Goal: Information Seeking & Learning: Learn about a topic

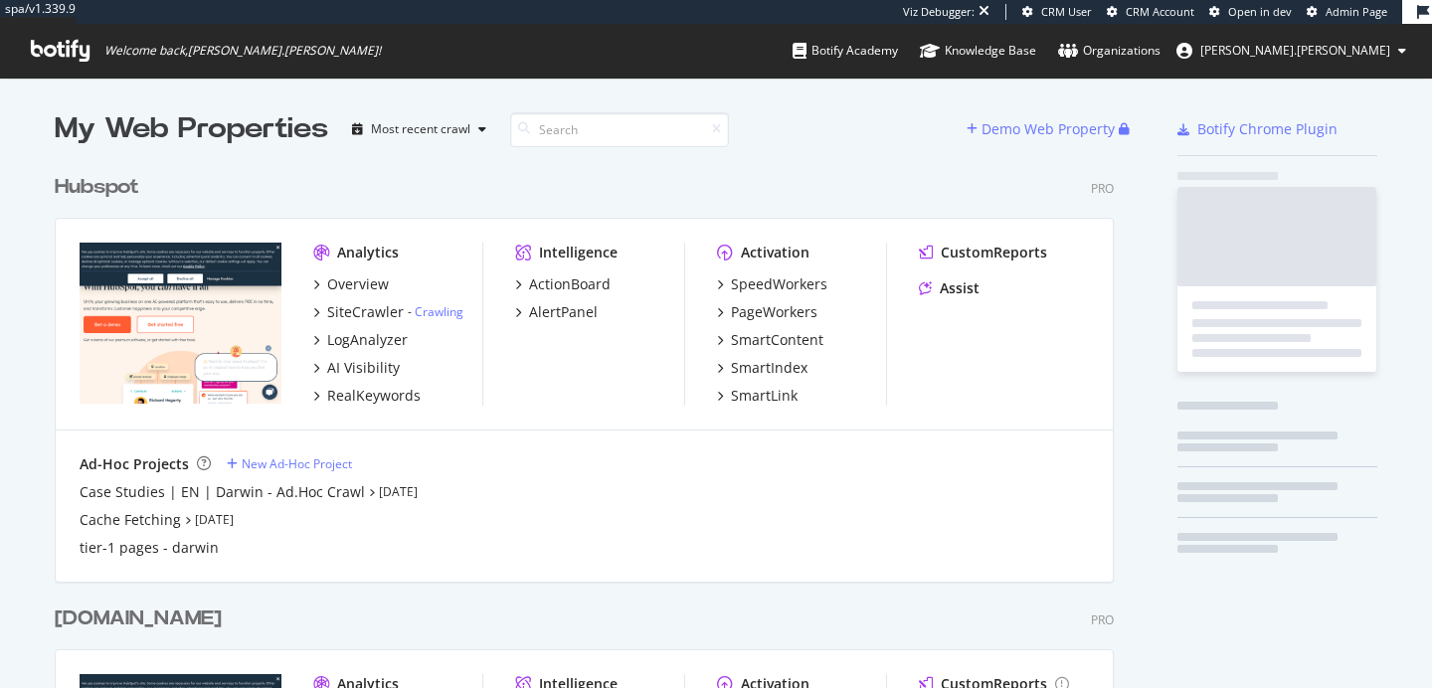
scroll to position [779, 1075]
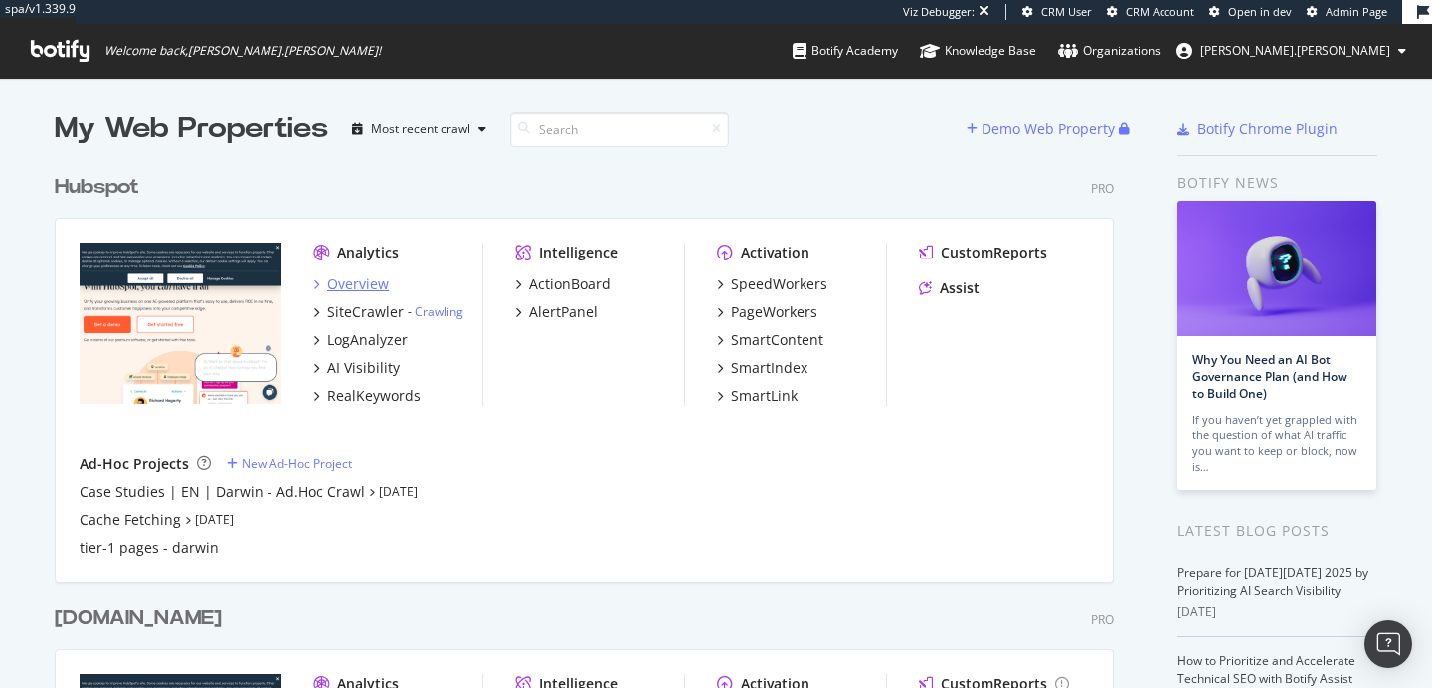
click at [362, 283] on div "Overview" at bounding box center [358, 284] width 62 height 20
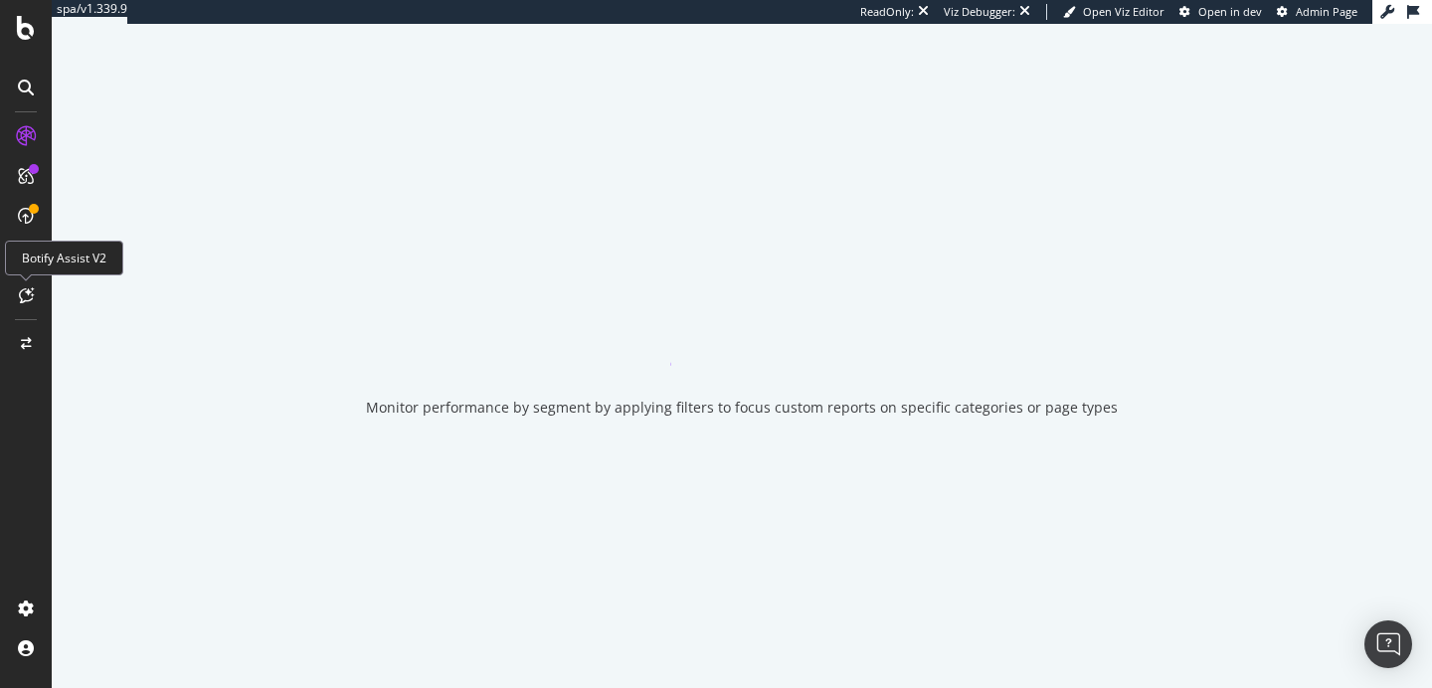
click at [21, 294] on icon at bounding box center [26, 295] width 15 height 16
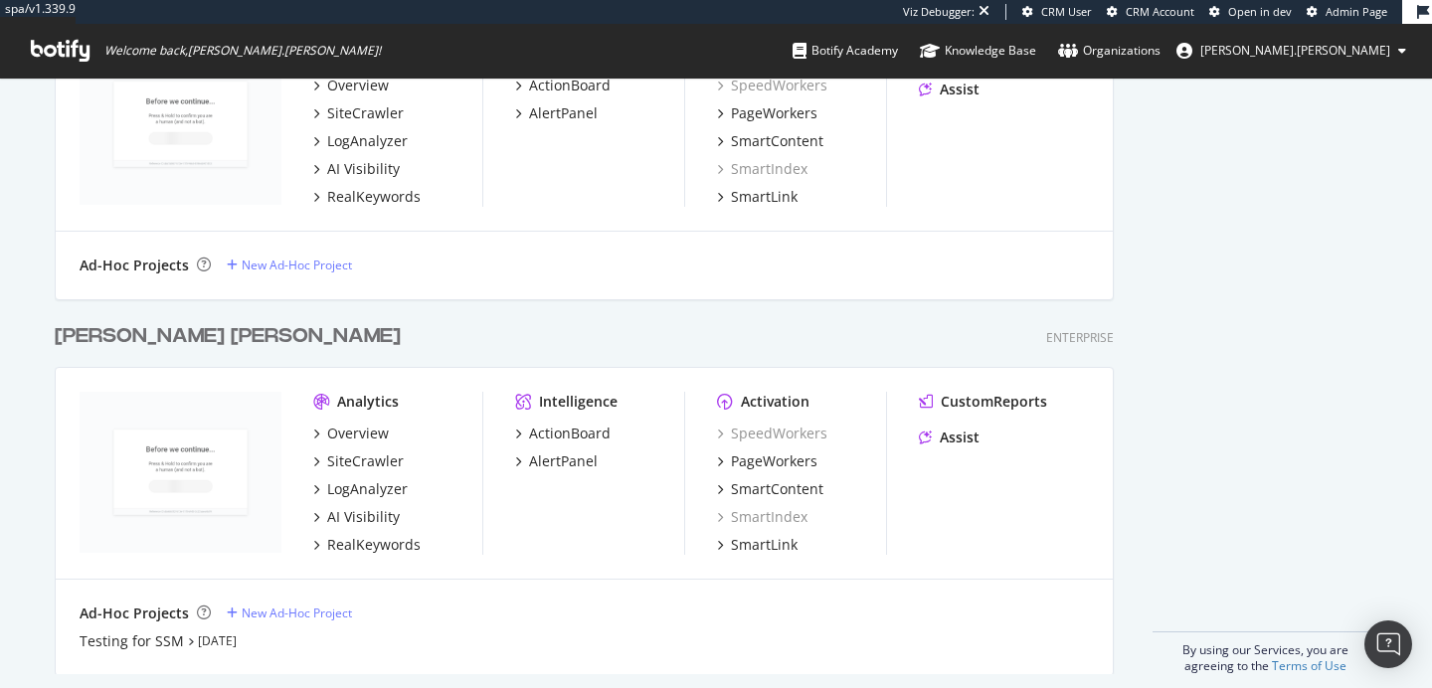
scroll to position [996, 0]
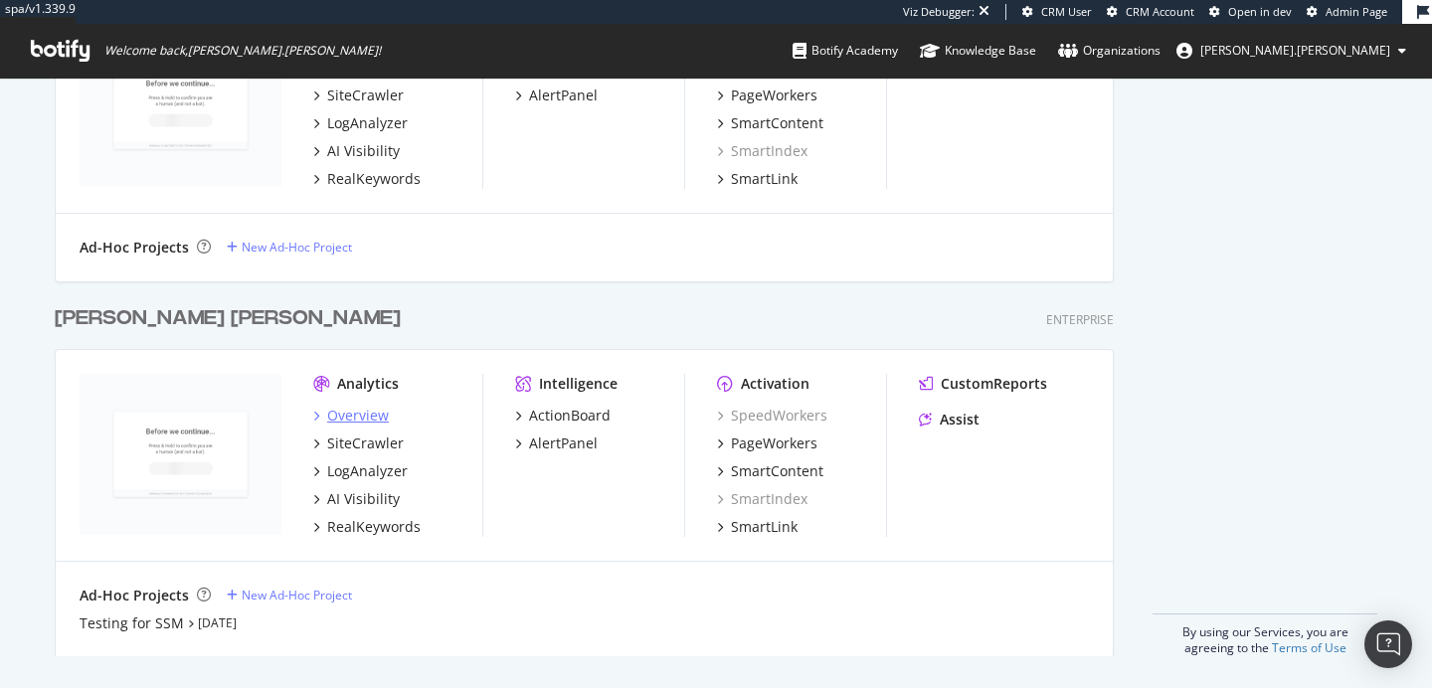
click at [353, 412] on div "Overview" at bounding box center [358, 416] width 62 height 20
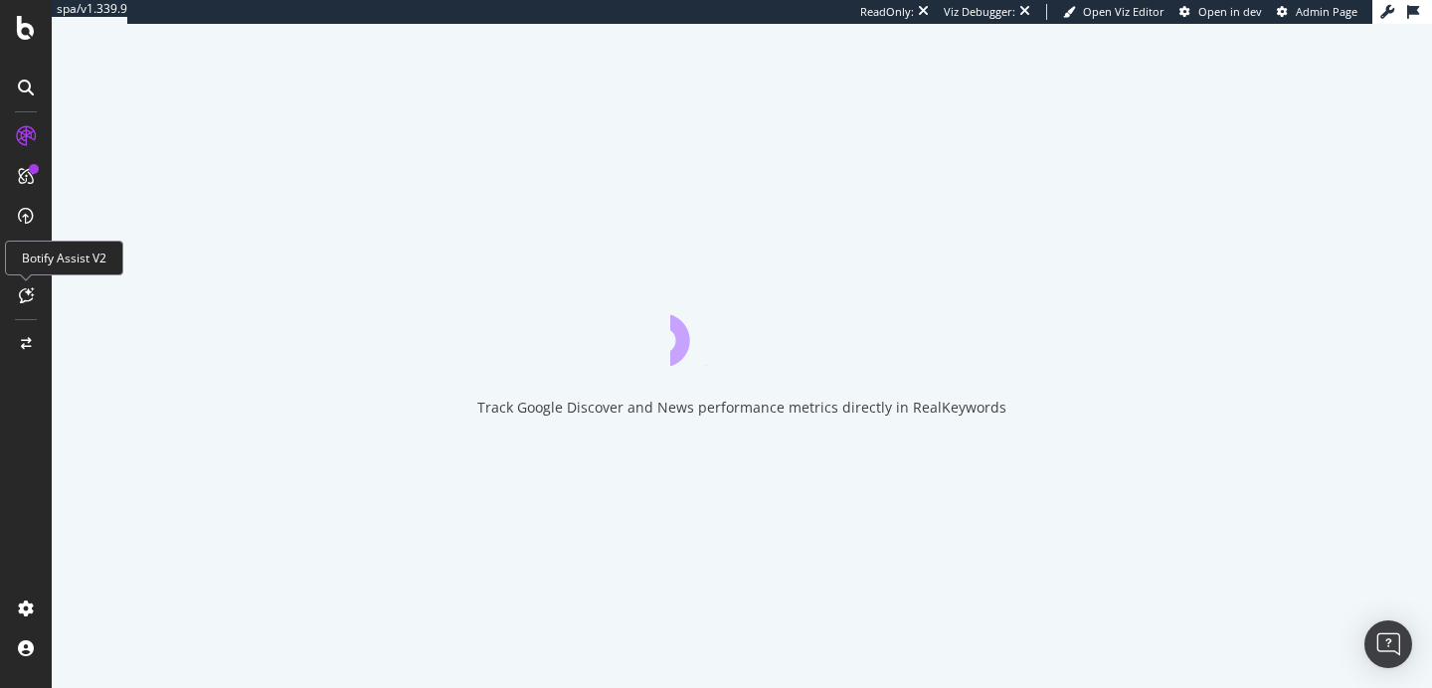
click at [19, 297] on icon at bounding box center [26, 295] width 15 height 16
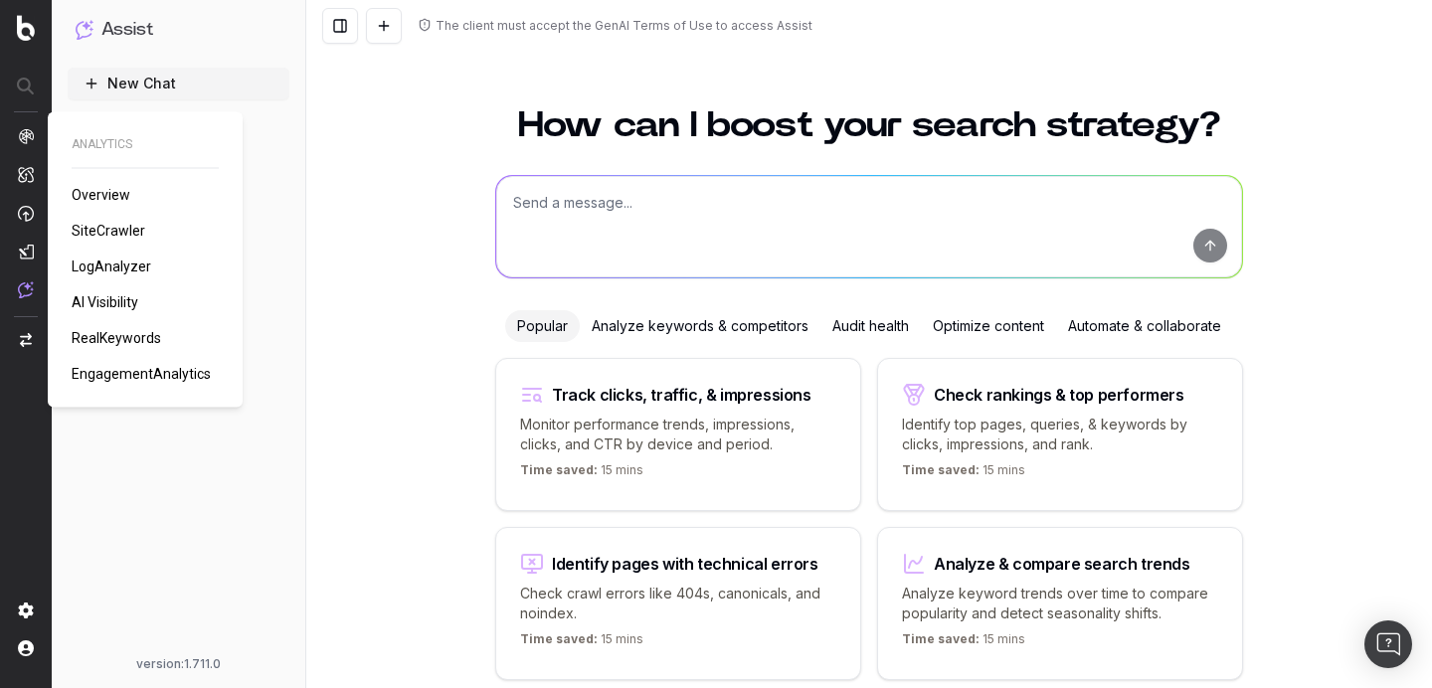
click at [110, 262] on span "LogAnalyzer" at bounding box center [112, 266] width 80 height 16
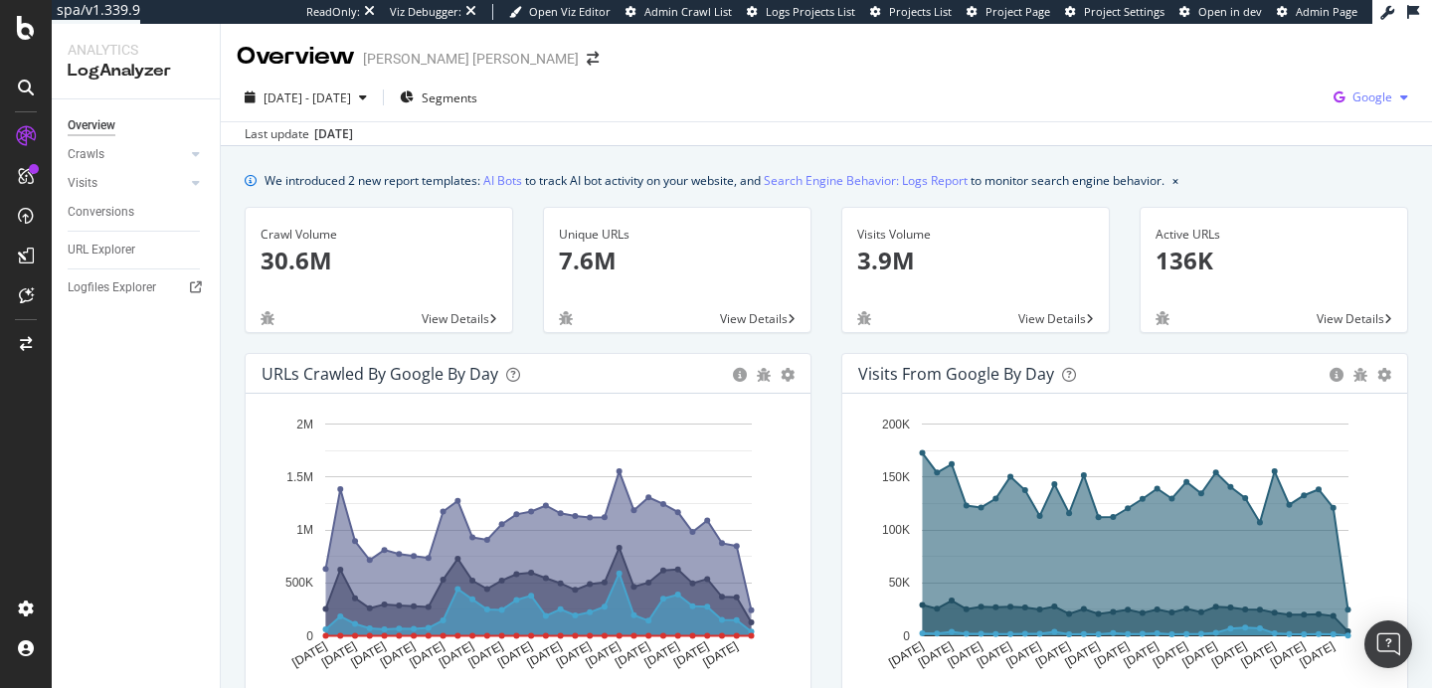
click at [1366, 86] on div "Google" at bounding box center [1370, 98] width 90 height 30
click at [1265, 127] on div "OpenAI" at bounding box center [1256, 116] width 137 height 29
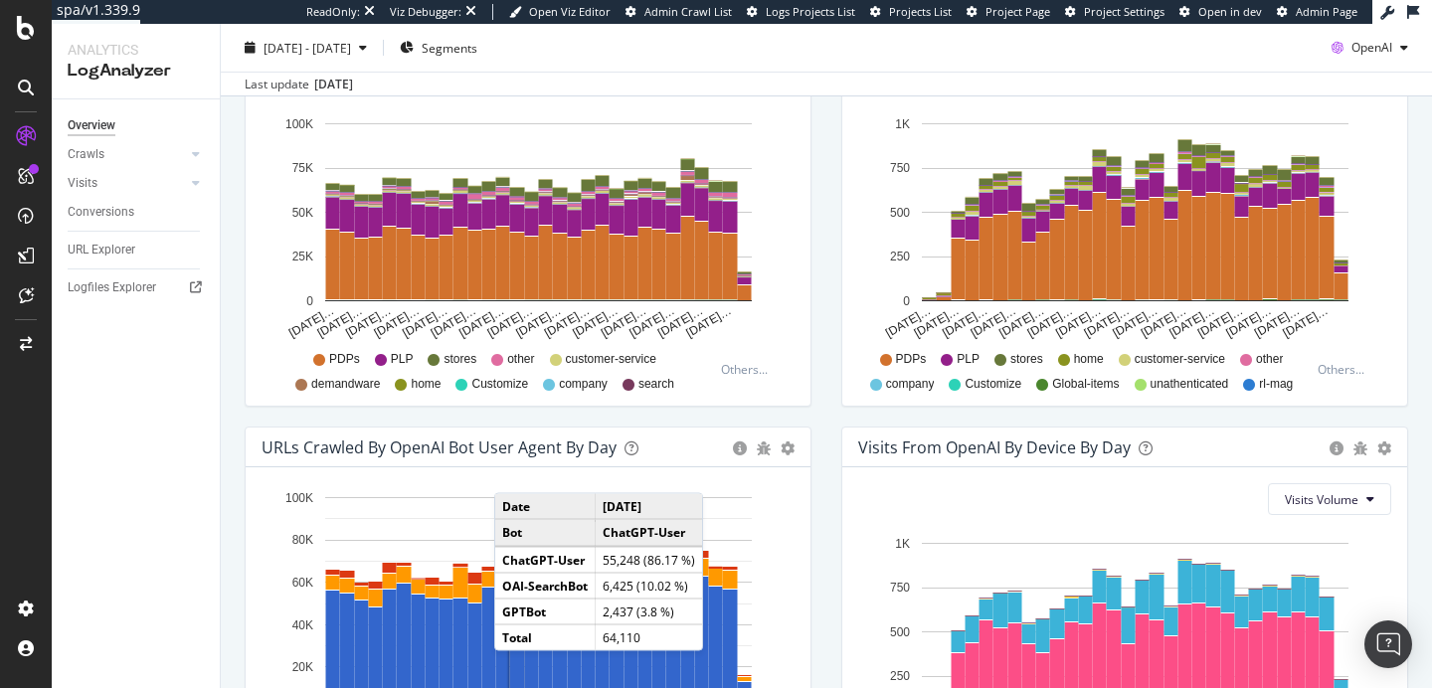
scroll to position [766, 0]
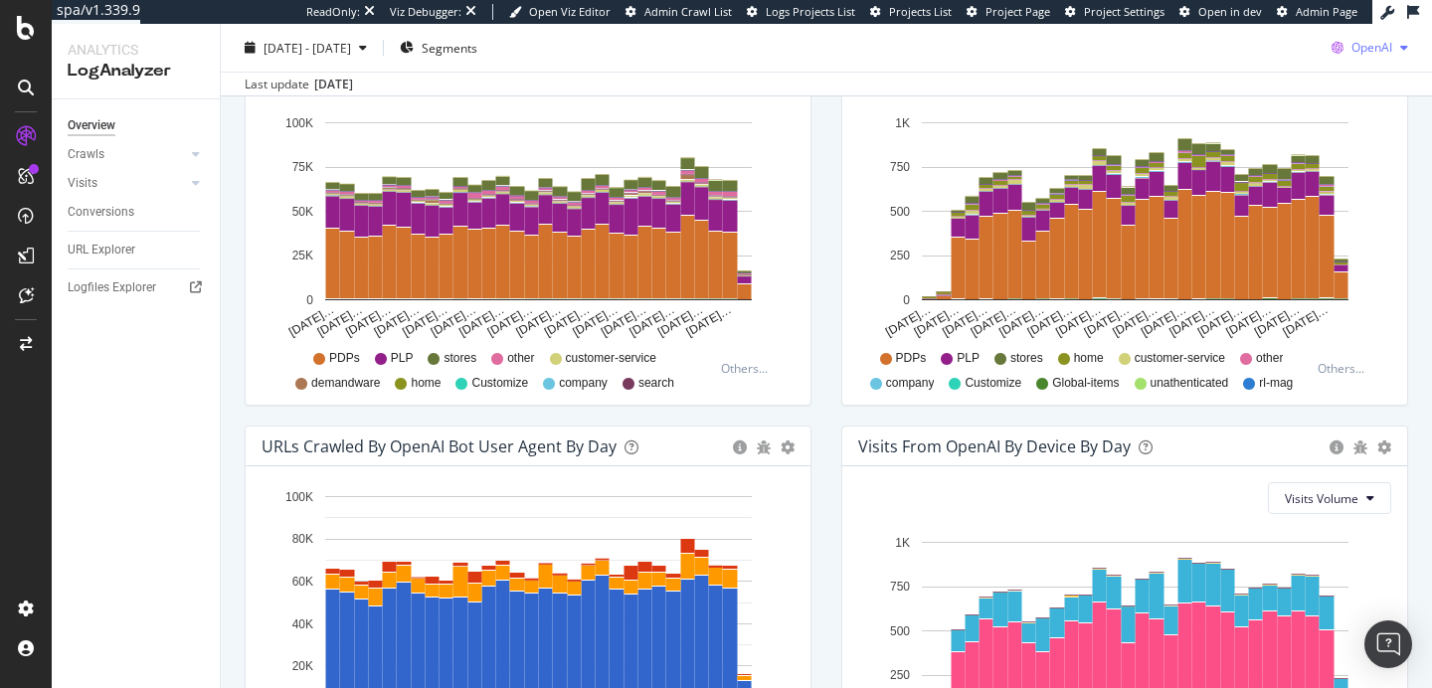
click at [1393, 45] on div "button" at bounding box center [1404, 48] width 24 height 12
click at [1346, 93] on span "Google" at bounding box center [1372, 88] width 74 height 18
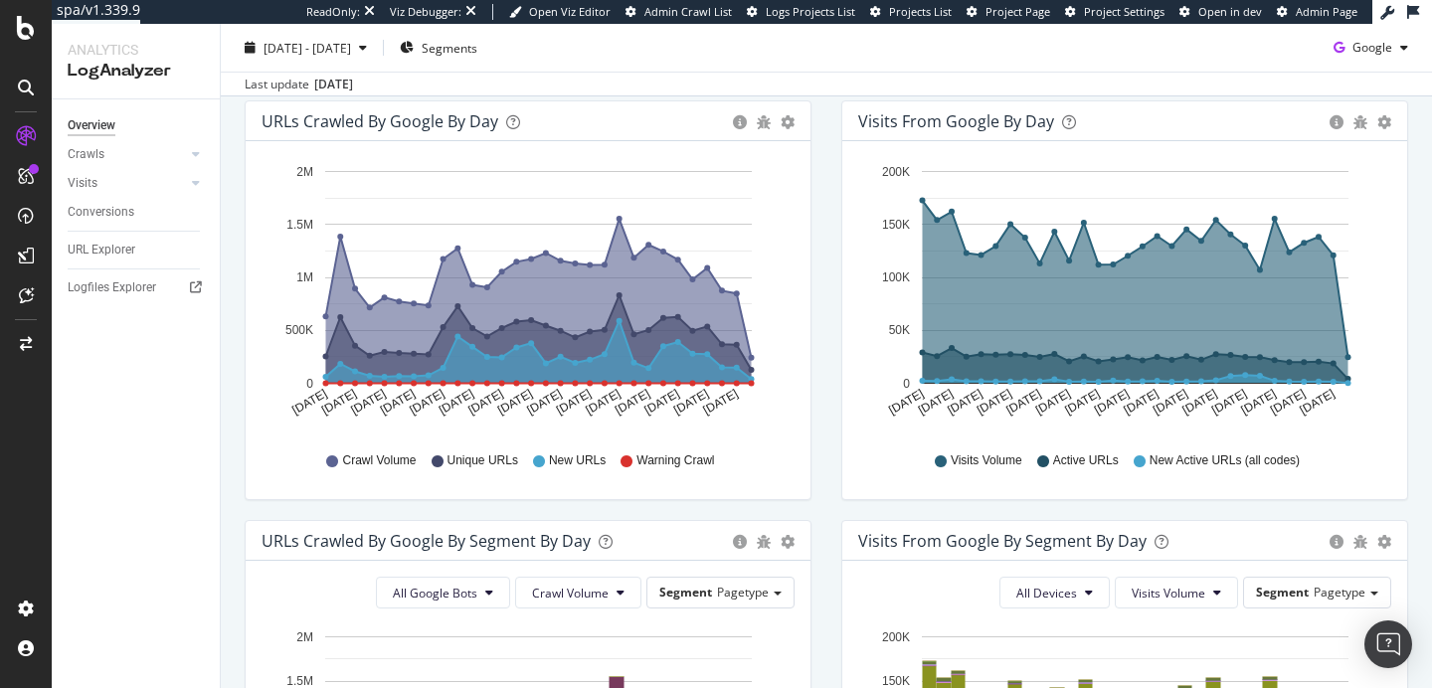
scroll to position [251, 0]
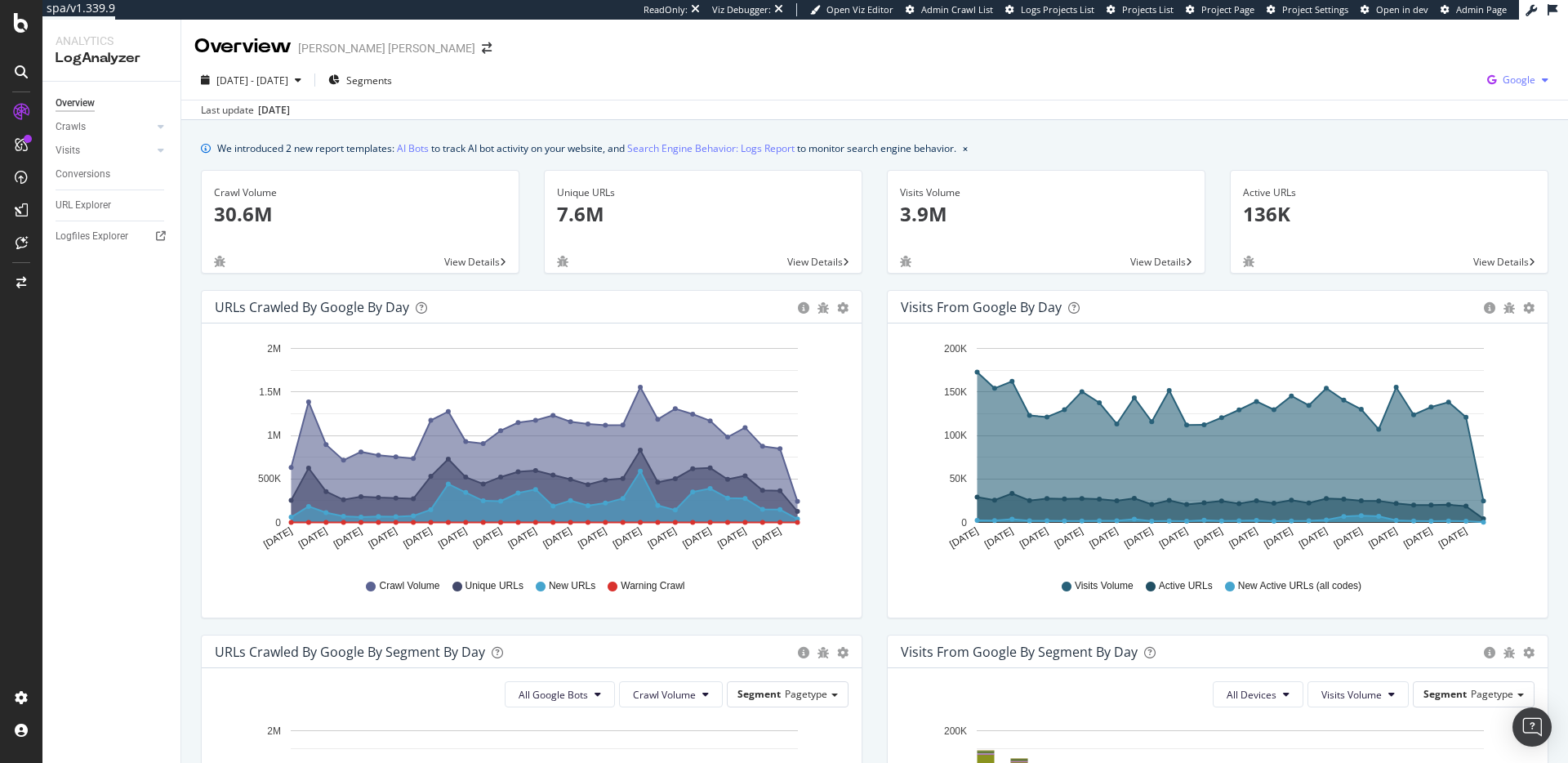
click at [1527, 85] on span "Google" at bounding box center [1519, 79] width 33 height 14
click at [1409, 95] on span "OpenAI" at bounding box center [1437, 95] width 61 height 15
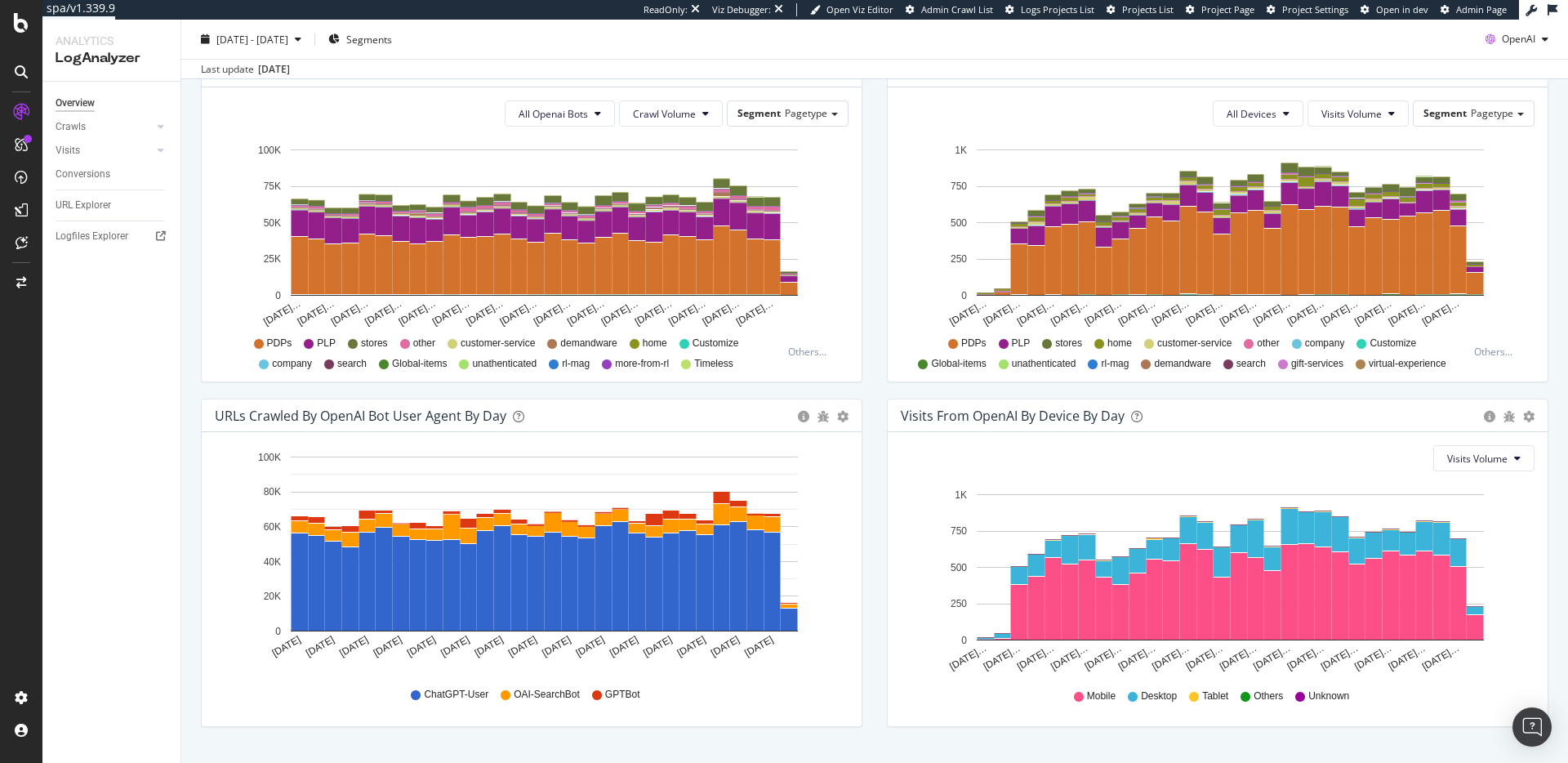
scroll to position [586, 0]
